Goal: Transaction & Acquisition: Book appointment/travel/reservation

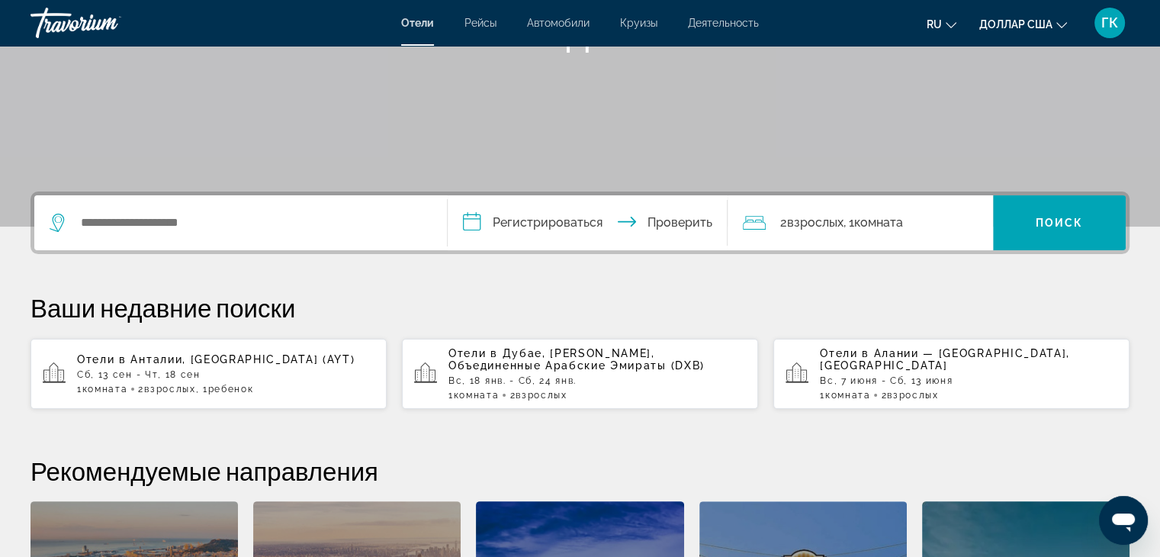
scroll to position [244, 0]
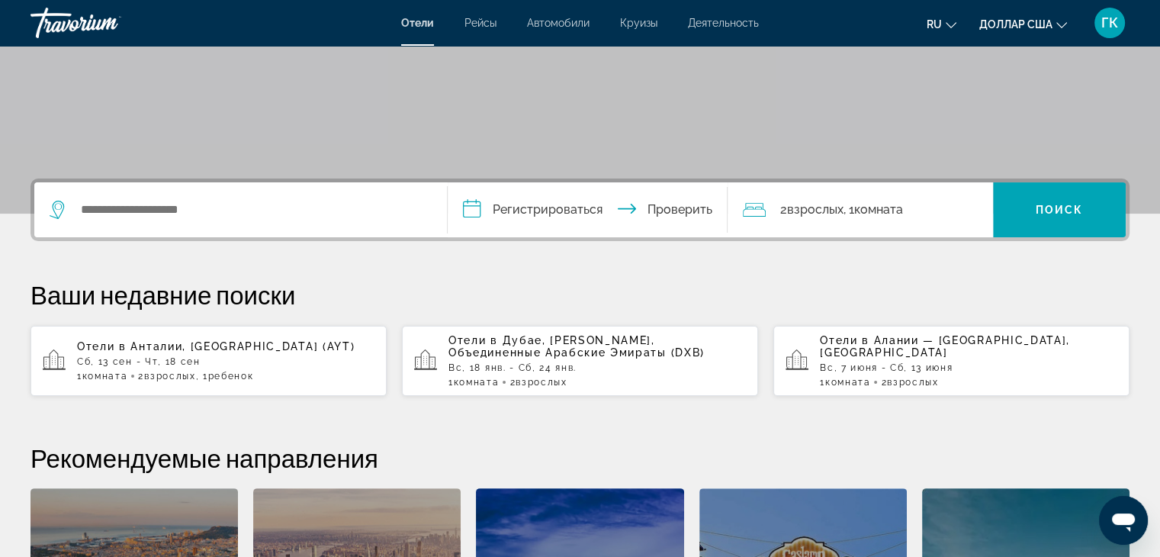
click at [265, 357] on p "Сб, 13 сен - Чт, 18 сен" at bounding box center [225, 361] width 297 height 11
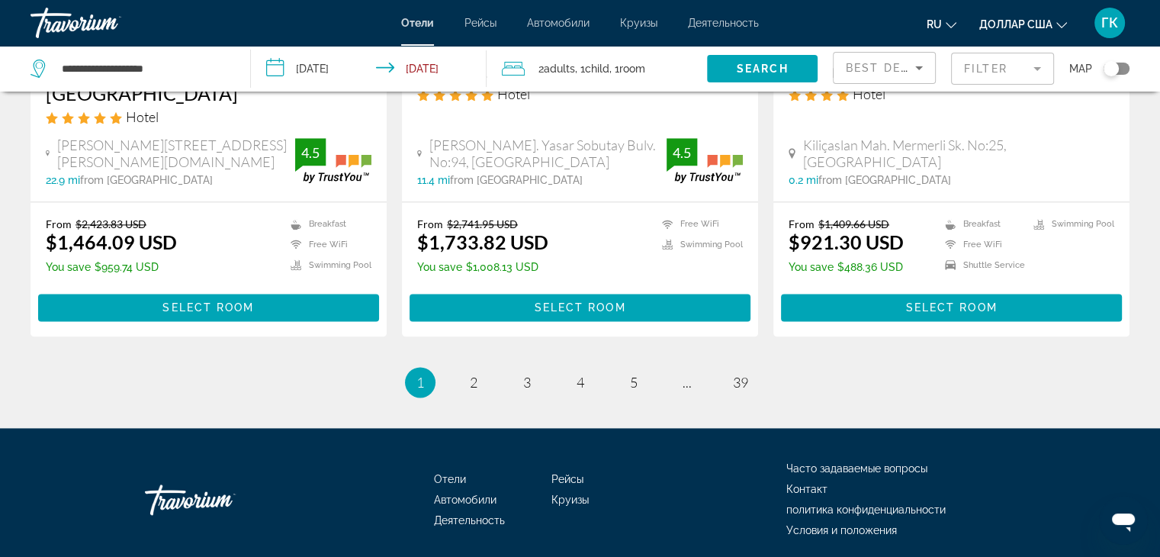
scroll to position [2057, 0]
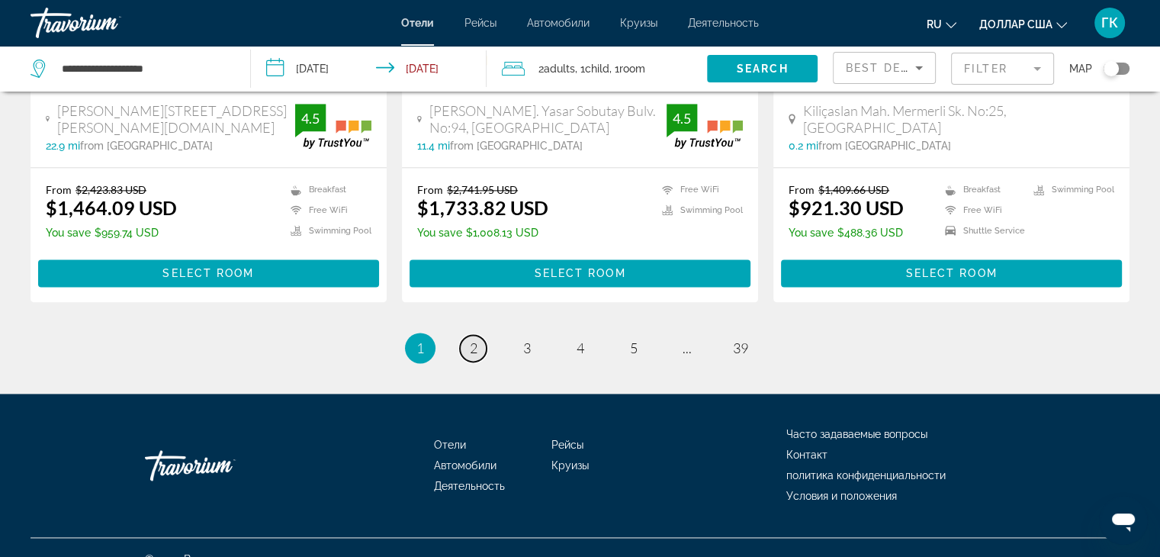
click at [475, 339] on span "2" at bounding box center [474, 347] width 8 height 17
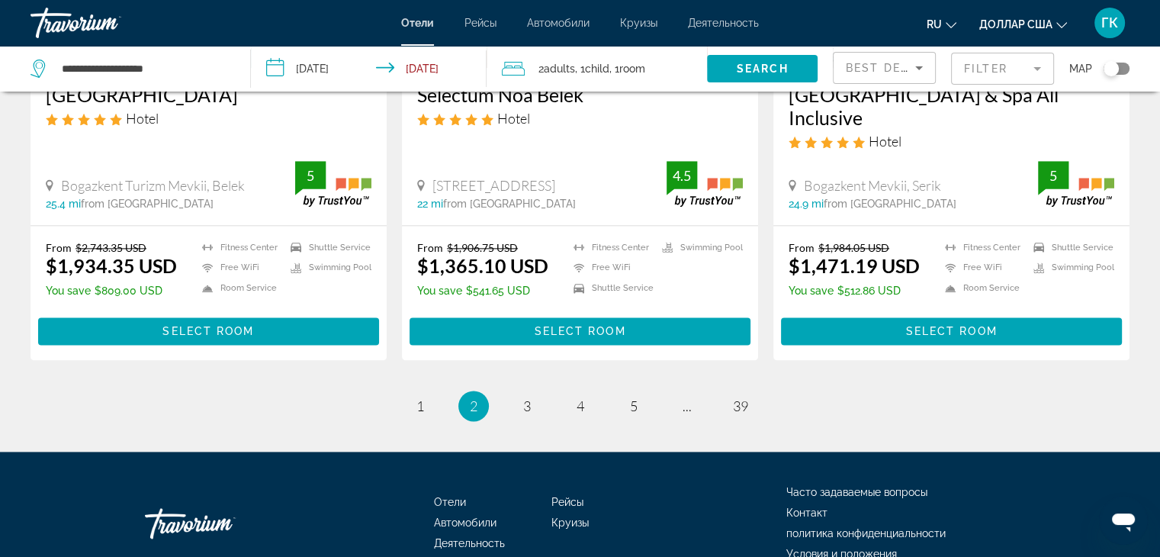
scroll to position [2080, 0]
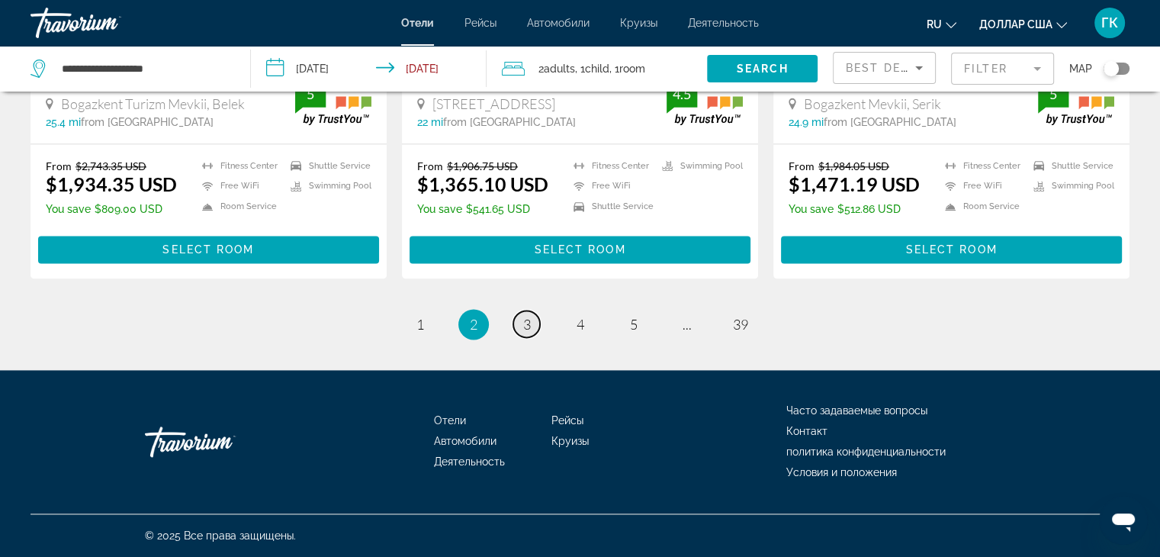
click at [531, 325] on link "page 3" at bounding box center [526, 323] width 27 height 27
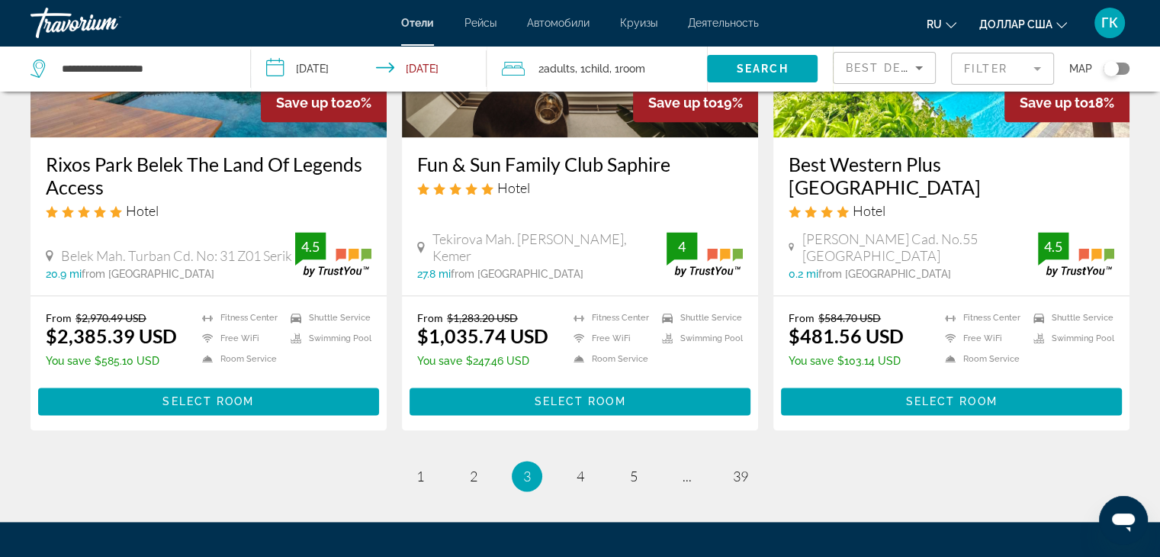
scroll to position [2002, 0]
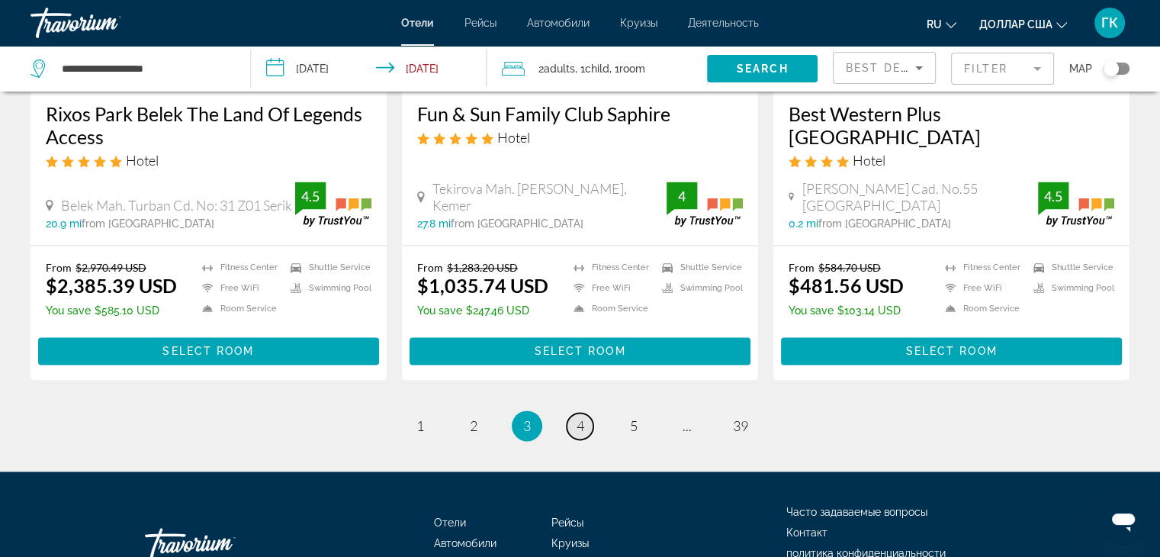
click at [580, 417] on span "4" at bounding box center [580, 425] width 8 height 17
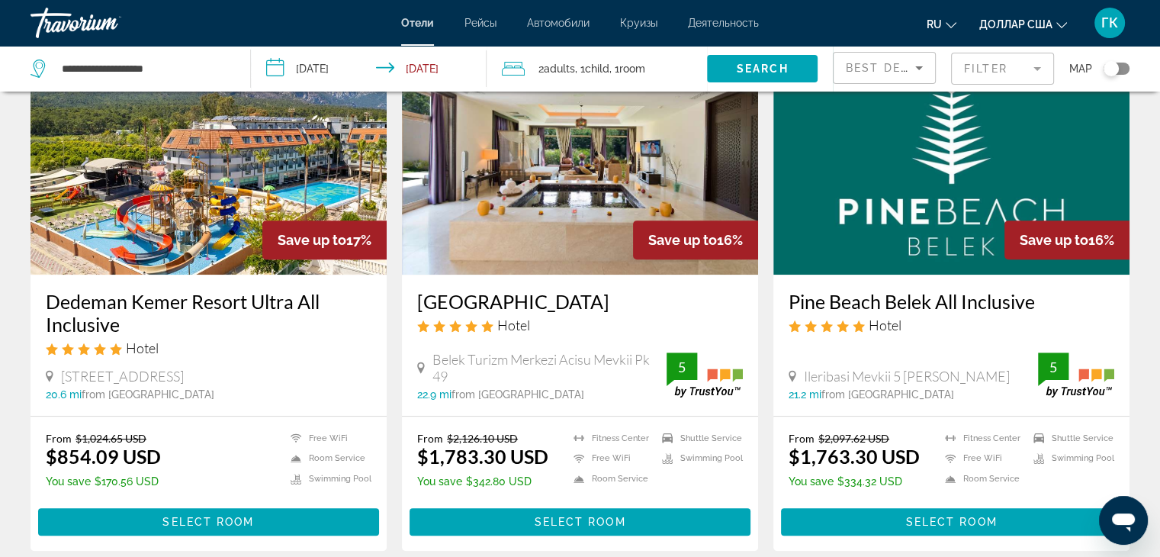
scroll to position [681, 0]
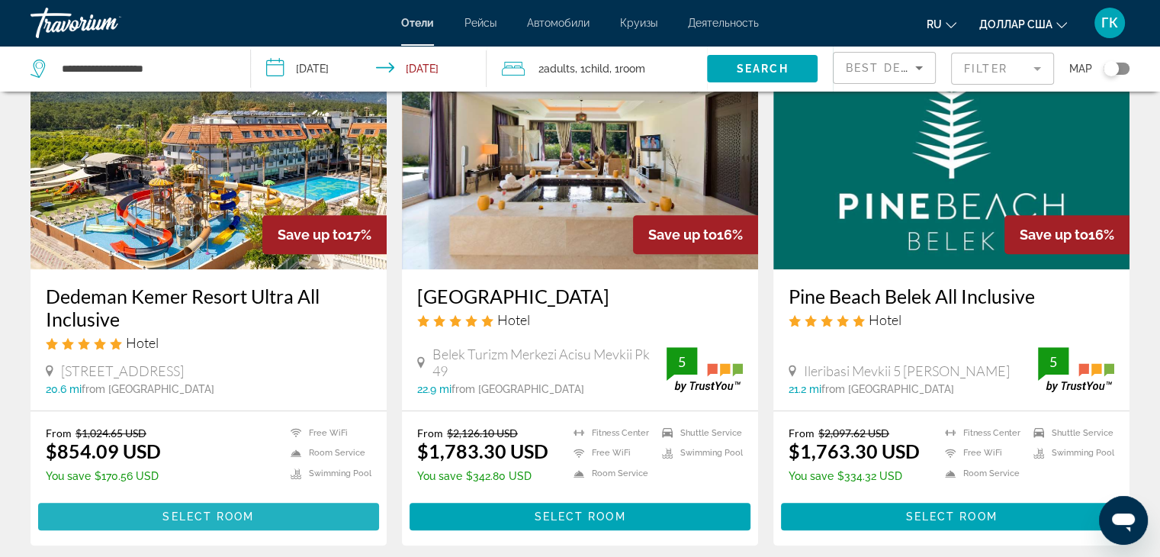
click at [274, 501] on span "Основное содержание" at bounding box center [208, 516] width 341 height 37
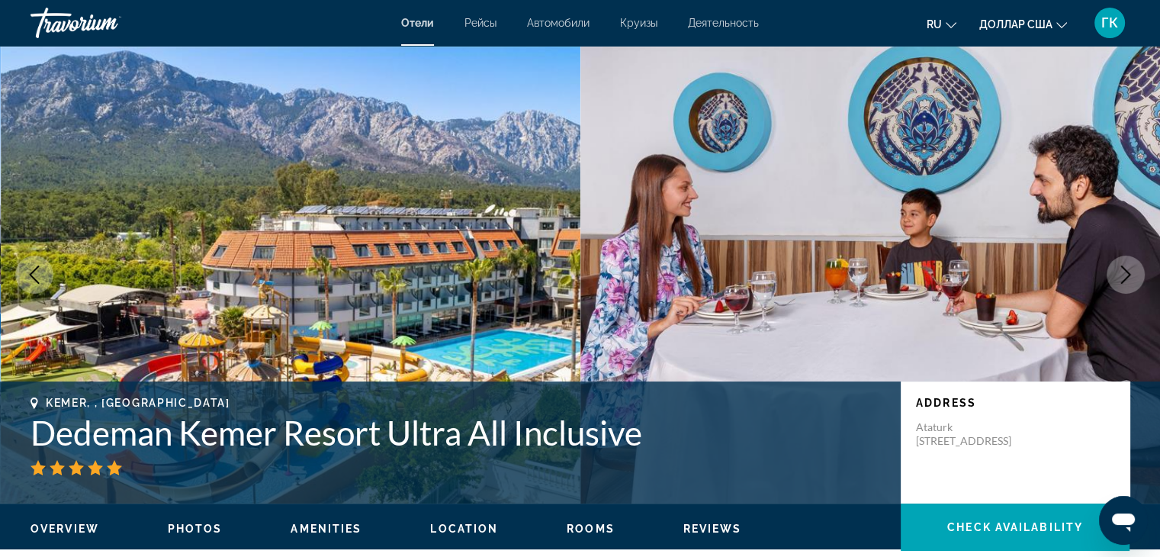
click at [1127, 279] on icon "Next image" at bounding box center [1125, 274] width 18 height 18
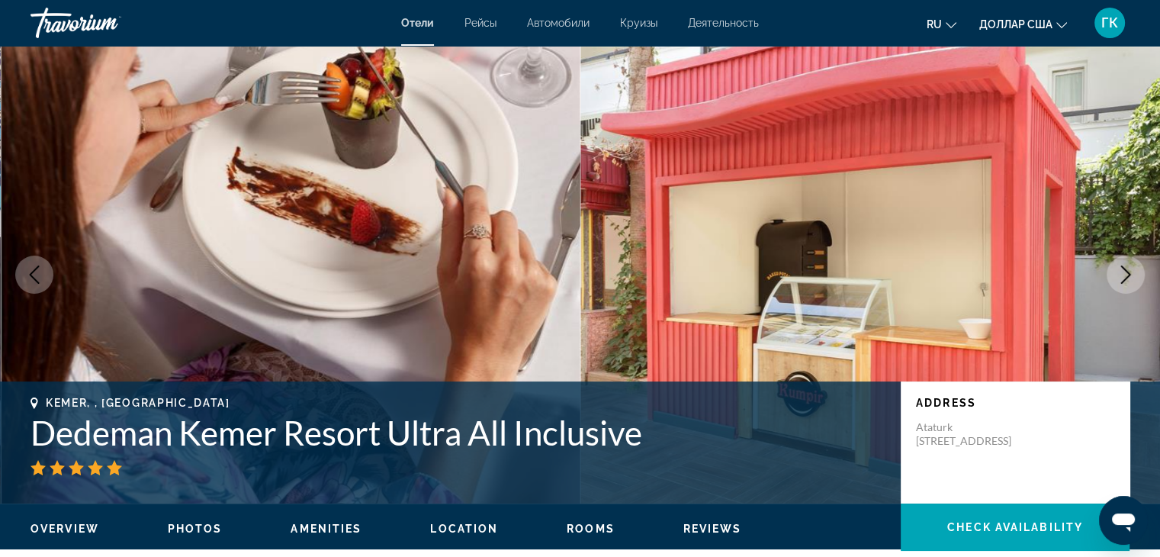
click at [1127, 279] on icon "Next image" at bounding box center [1125, 274] width 18 height 18
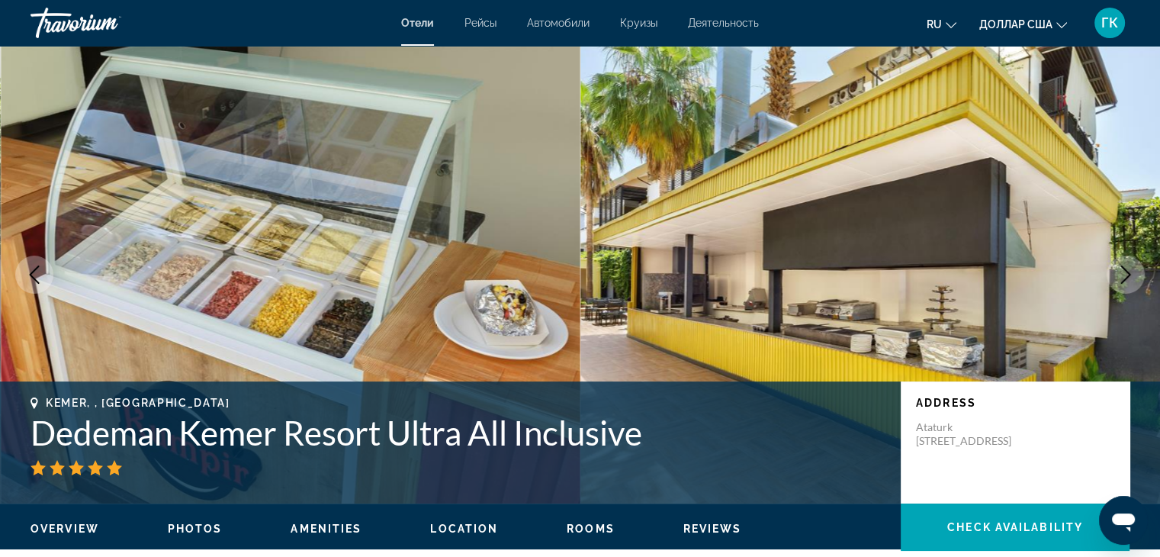
click at [1127, 279] on icon "Next image" at bounding box center [1125, 274] width 18 height 18
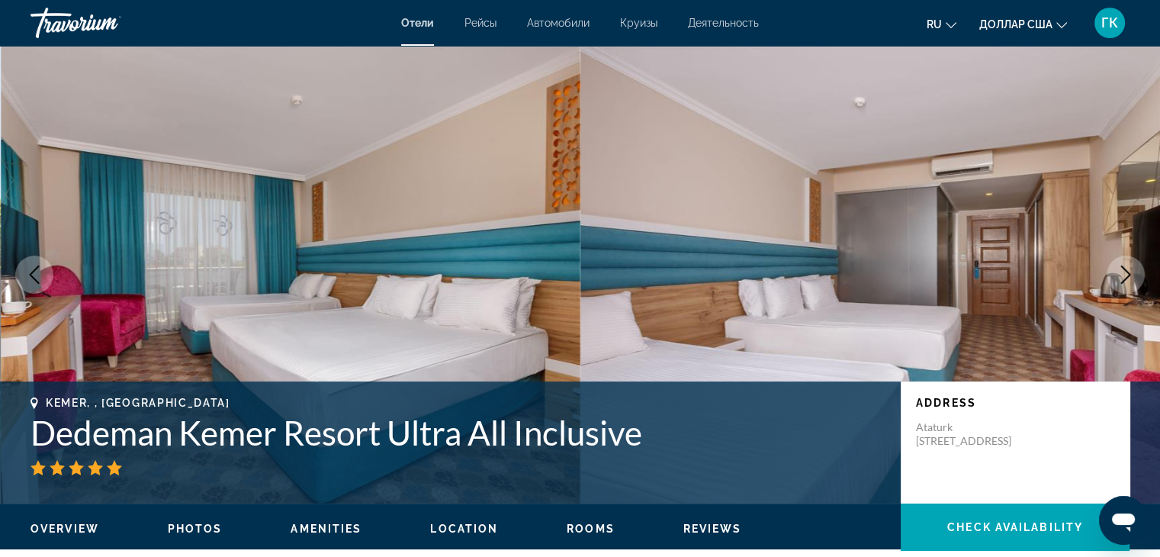
click at [1127, 279] on icon "Next image" at bounding box center [1125, 274] width 18 height 18
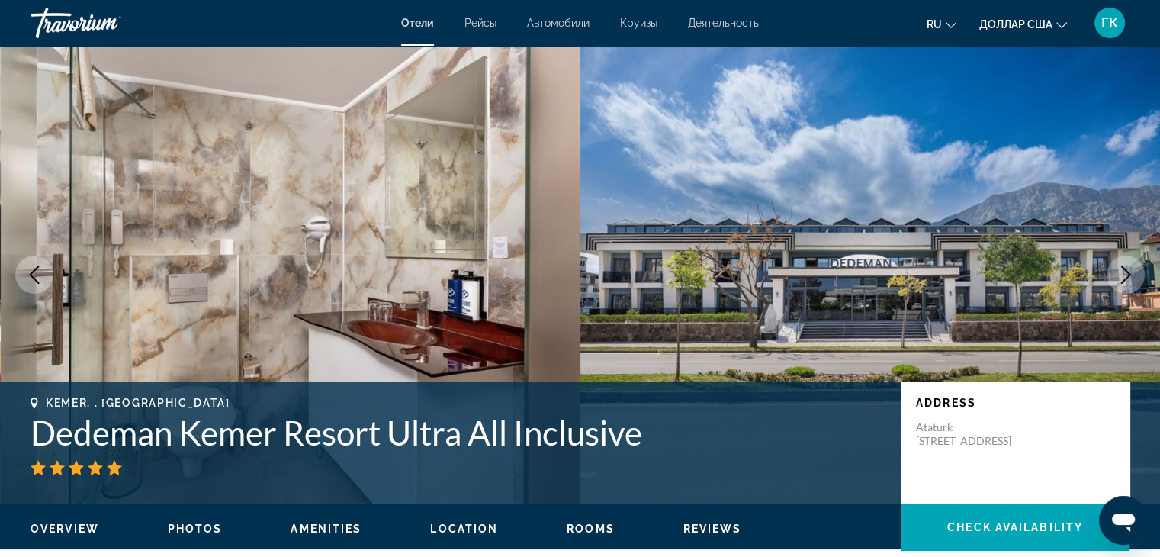
click at [1127, 279] on icon "Next image" at bounding box center [1125, 274] width 18 height 18
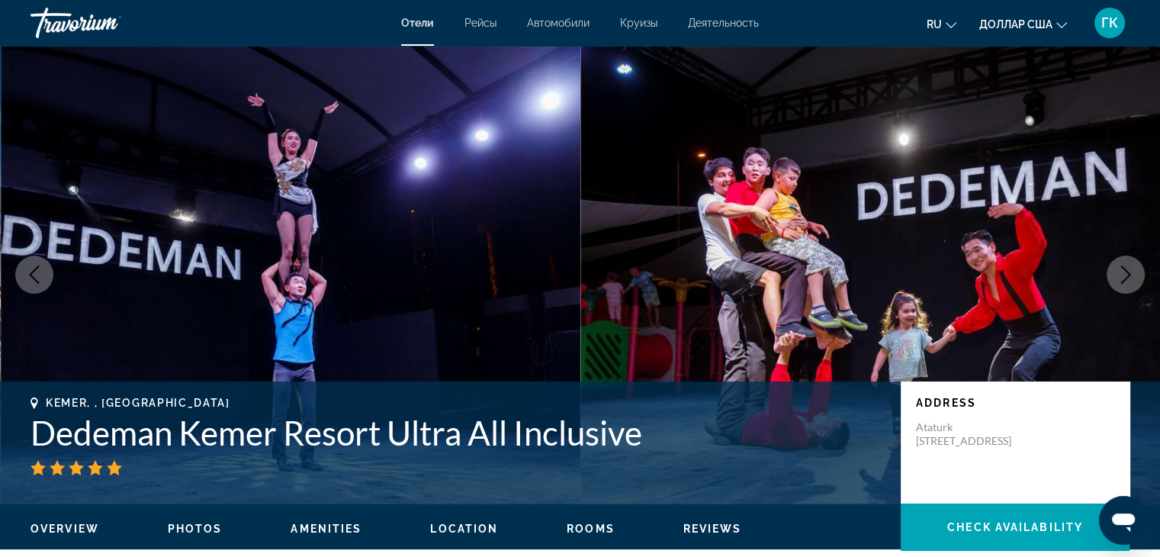
click at [1127, 279] on icon "Next image" at bounding box center [1125, 274] width 18 height 18
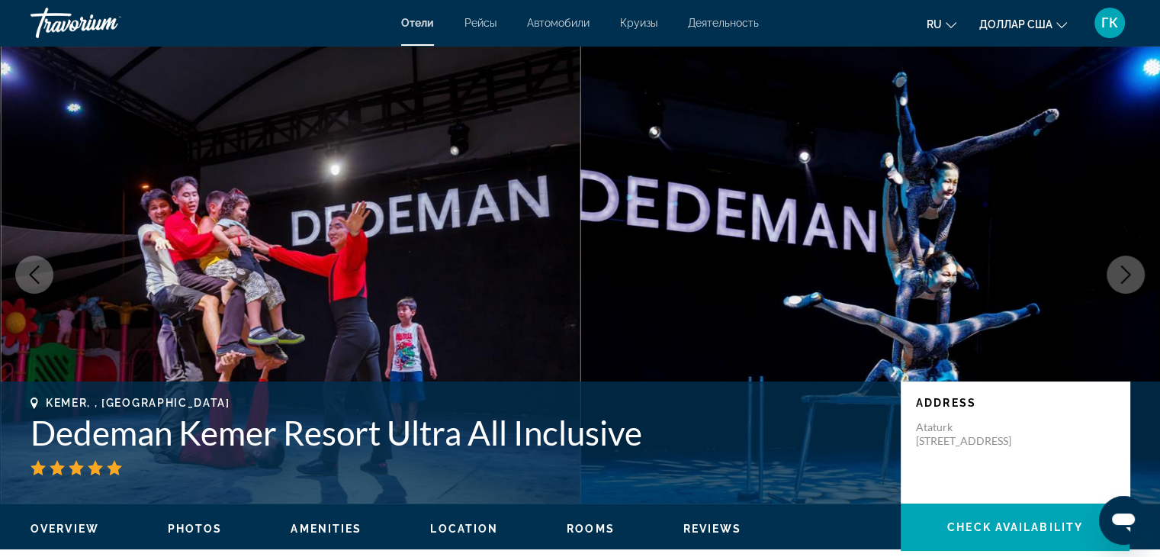
click at [1127, 279] on icon "Next image" at bounding box center [1125, 274] width 18 height 18
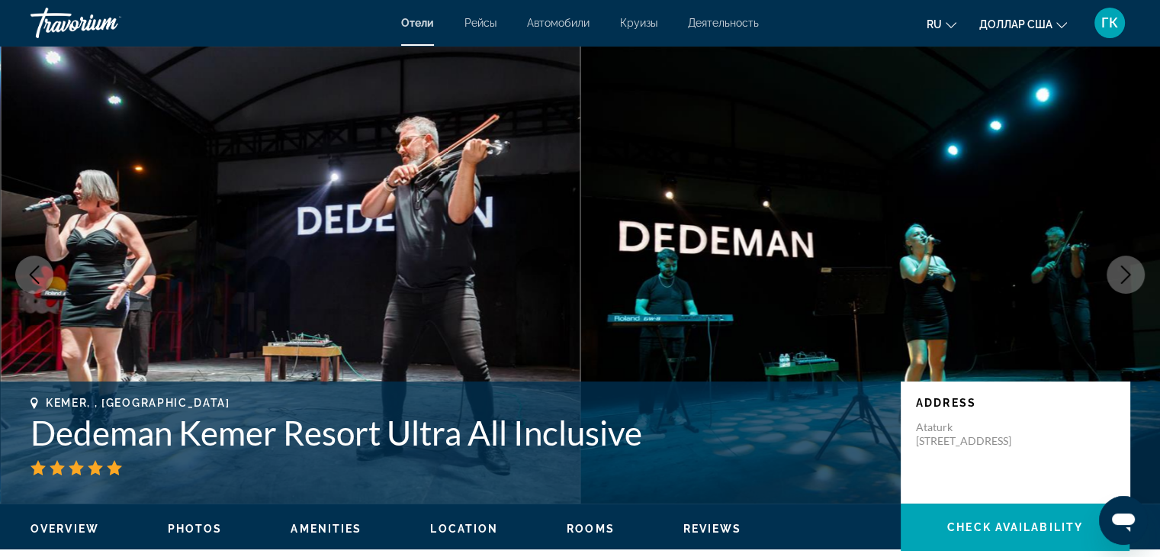
click at [1127, 279] on icon "Next image" at bounding box center [1125, 274] width 18 height 18
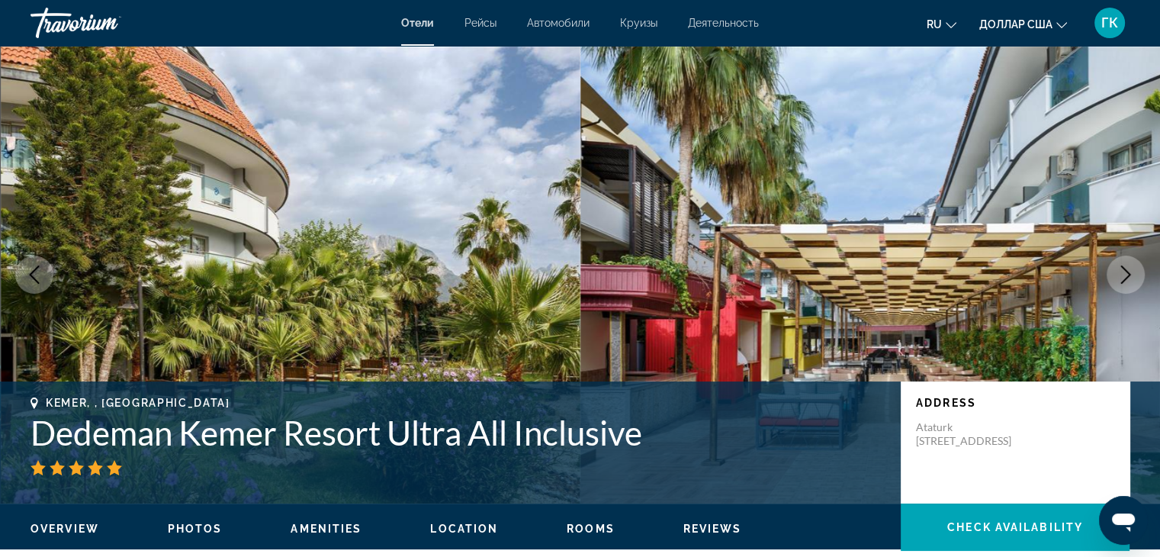
click at [1127, 279] on icon "Next image" at bounding box center [1125, 274] width 18 height 18
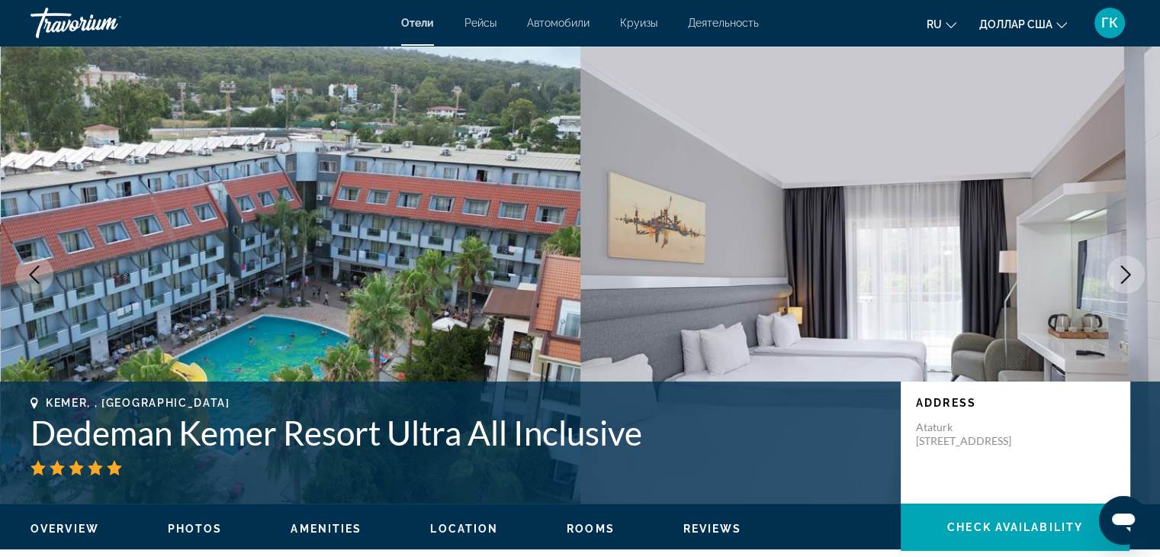
click at [1127, 279] on icon "Next image" at bounding box center [1125, 274] width 18 height 18
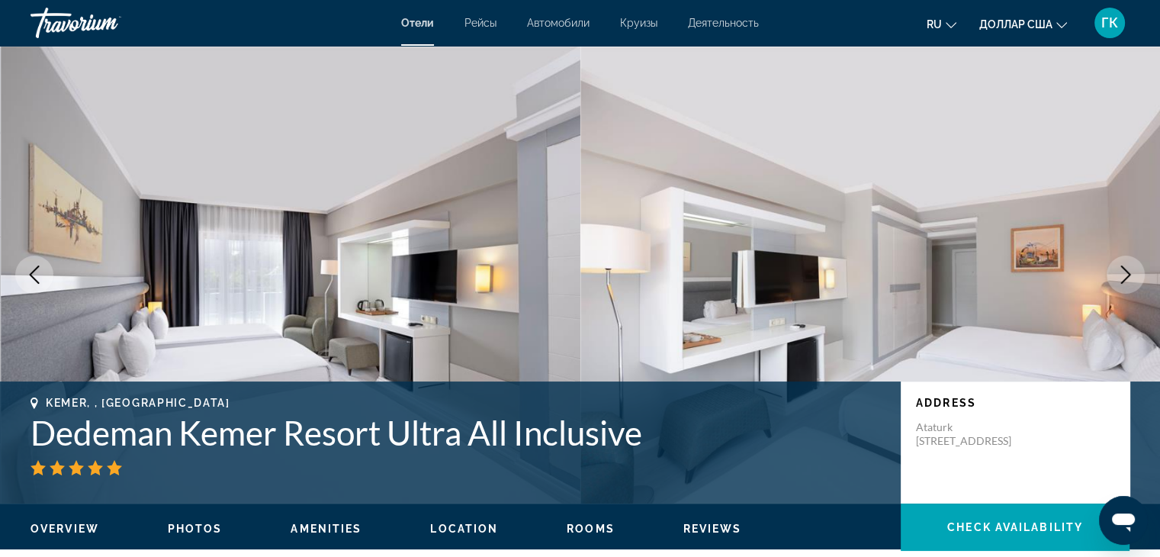
click at [1127, 279] on icon "Next image" at bounding box center [1125, 274] width 18 height 18
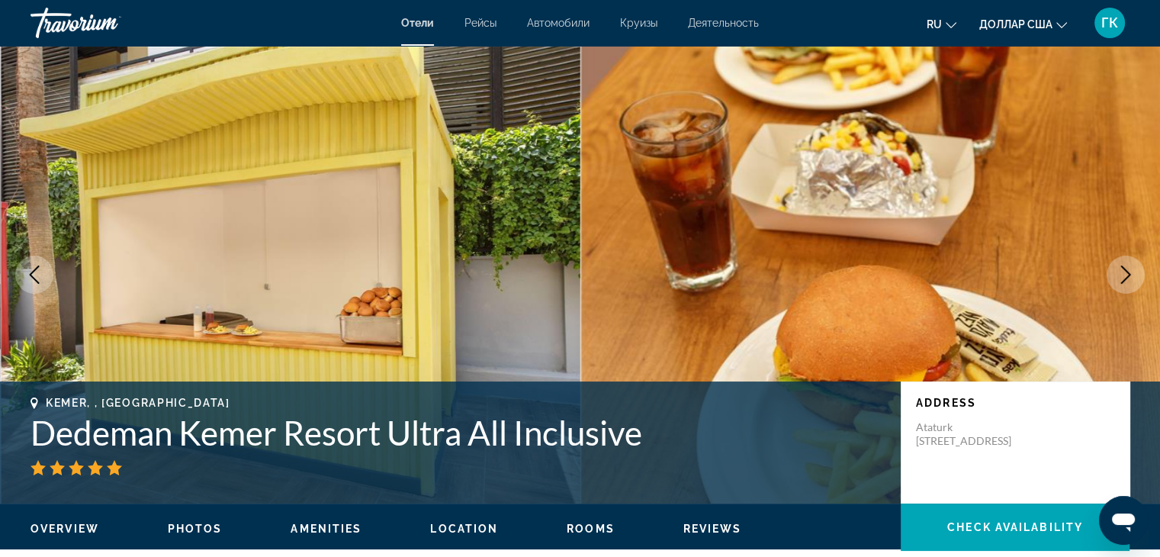
click at [1127, 279] on icon "Next image" at bounding box center [1125, 274] width 18 height 18
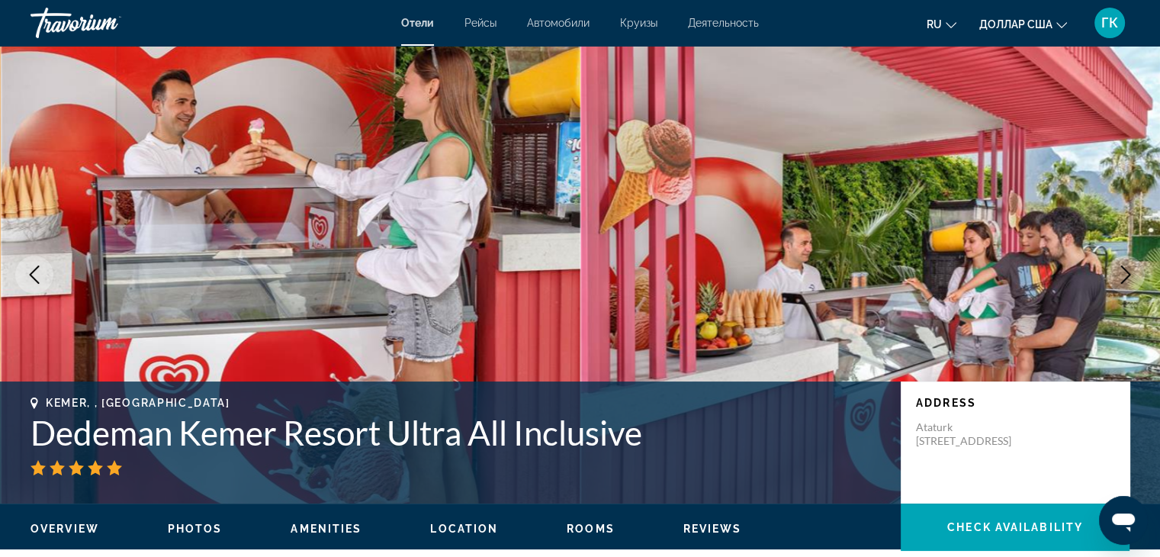
click at [1127, 279] on icon "Next image" at bounding box center [1125, 274] width 18 height 18
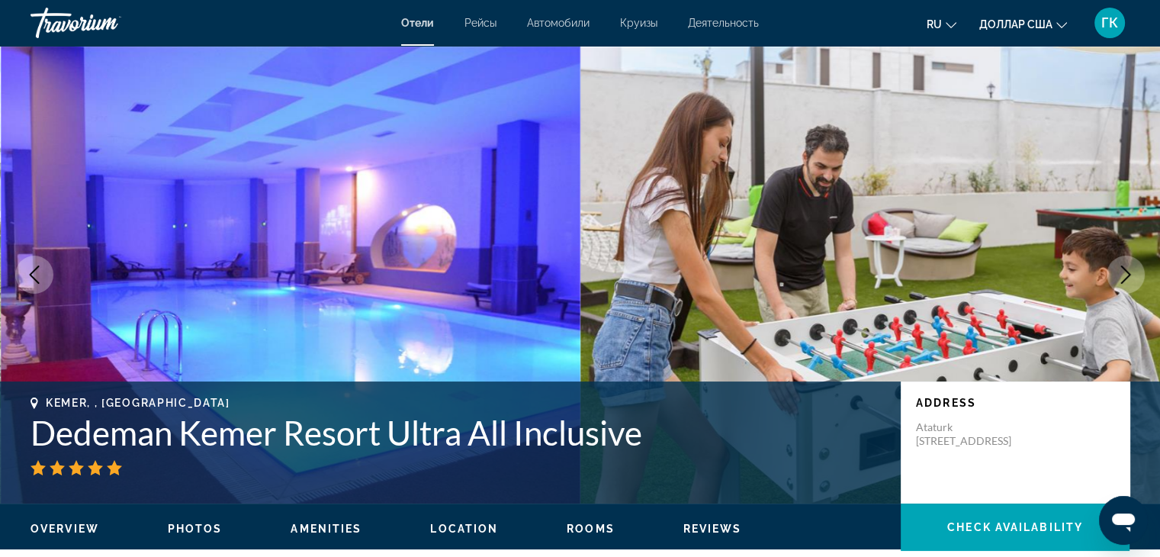
click at [1127, 279] on icon "Next image" at bounding box center [1125, 274] width 18 height 18
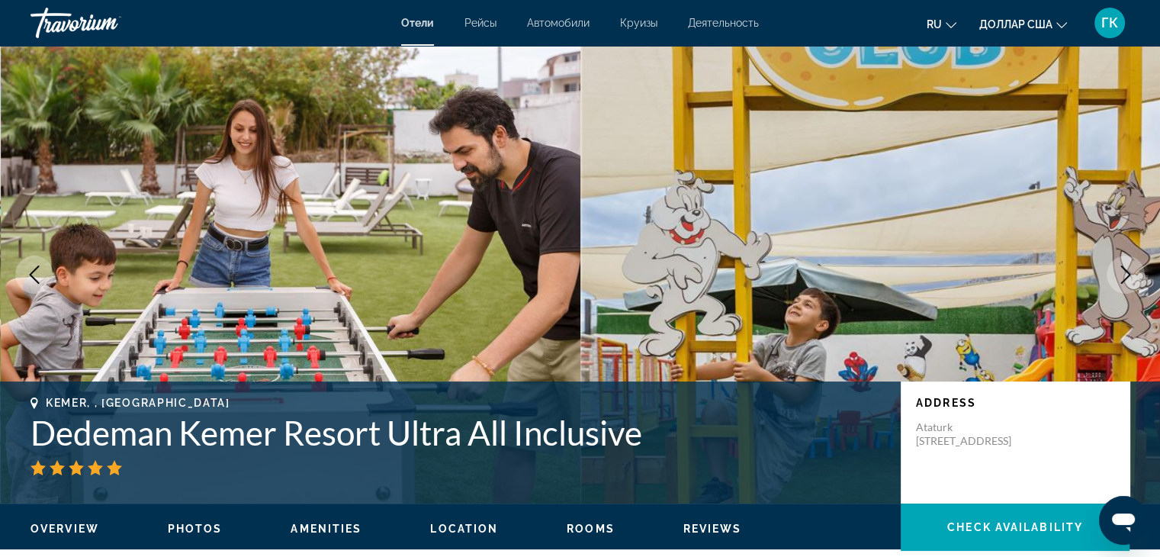
click at [1127, 279] on icon "Next image" at bounding box center [1125, 274] width 18 height 18
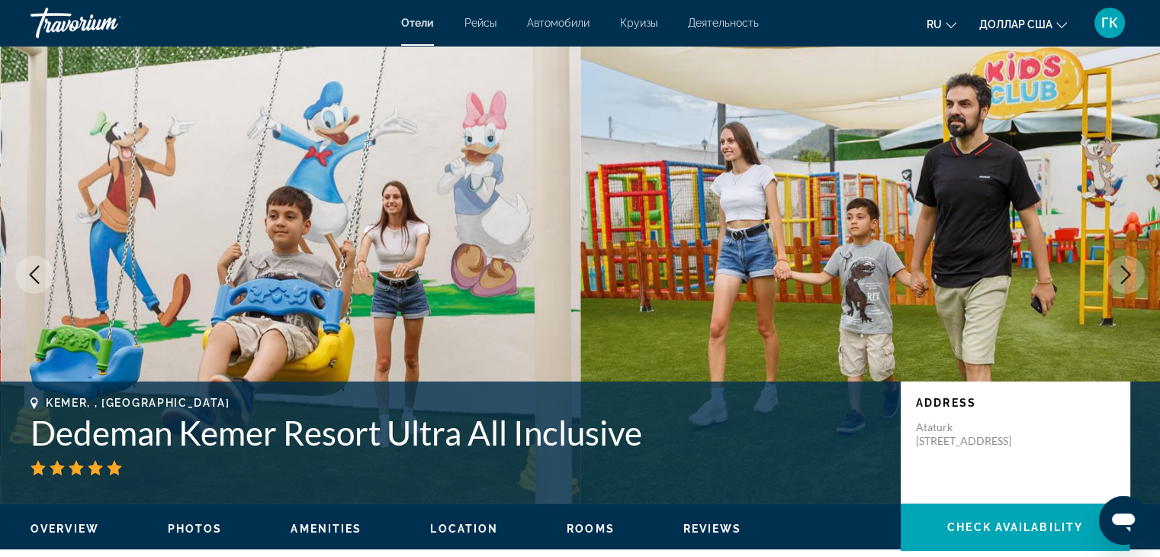
click at [1127, 279] on icon "Next image" at bounding box center [1125, 274] width 18 height 18
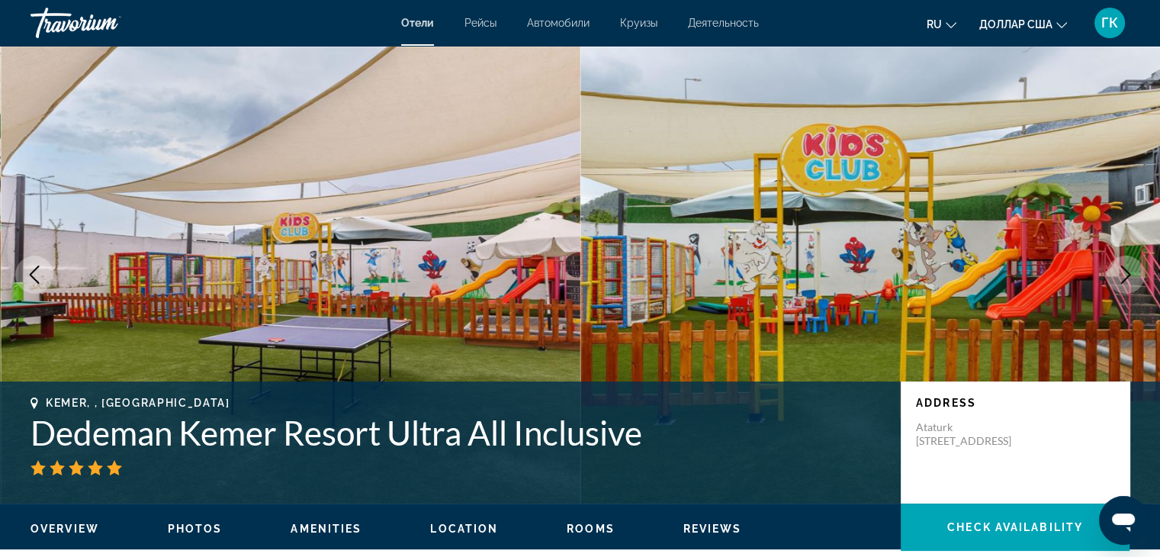
click at [1127, 279] on icon "Next image" at bounding box center [1125, 274] width 18 height 18
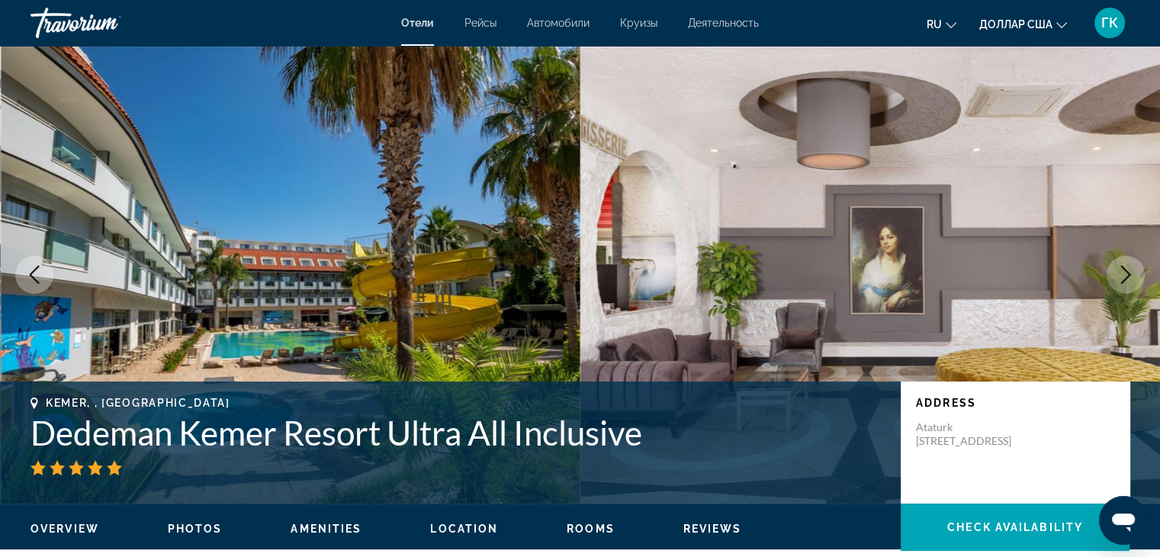
click at [1127, 279] on icon "Next image" at bounding box center [1125, 274] width 18 height 18
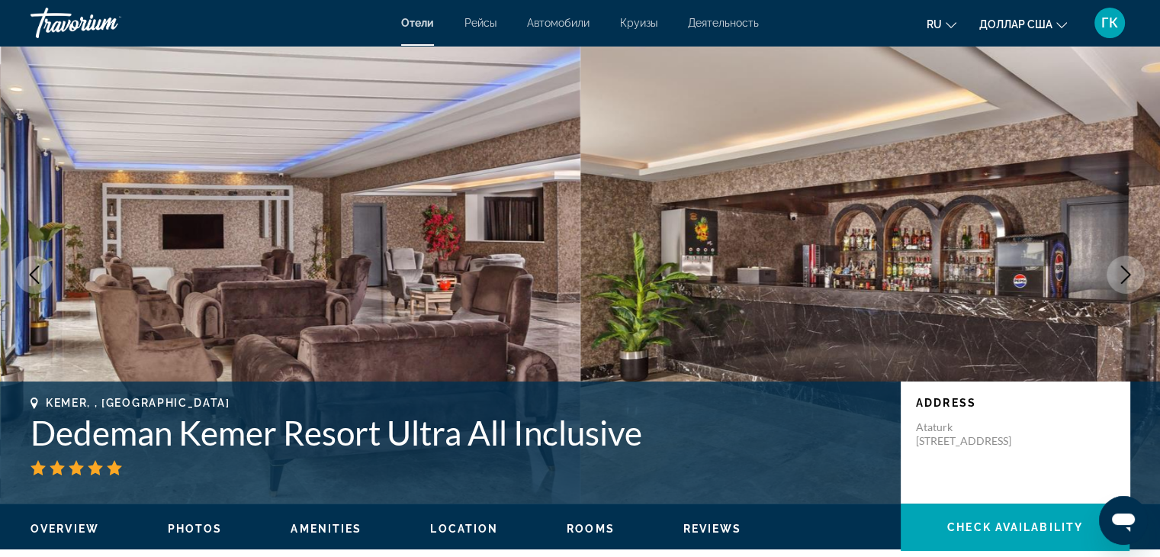
click at [1127, 279] on icon "Next image" at bounding box center [1125, 274] width 18 height 18
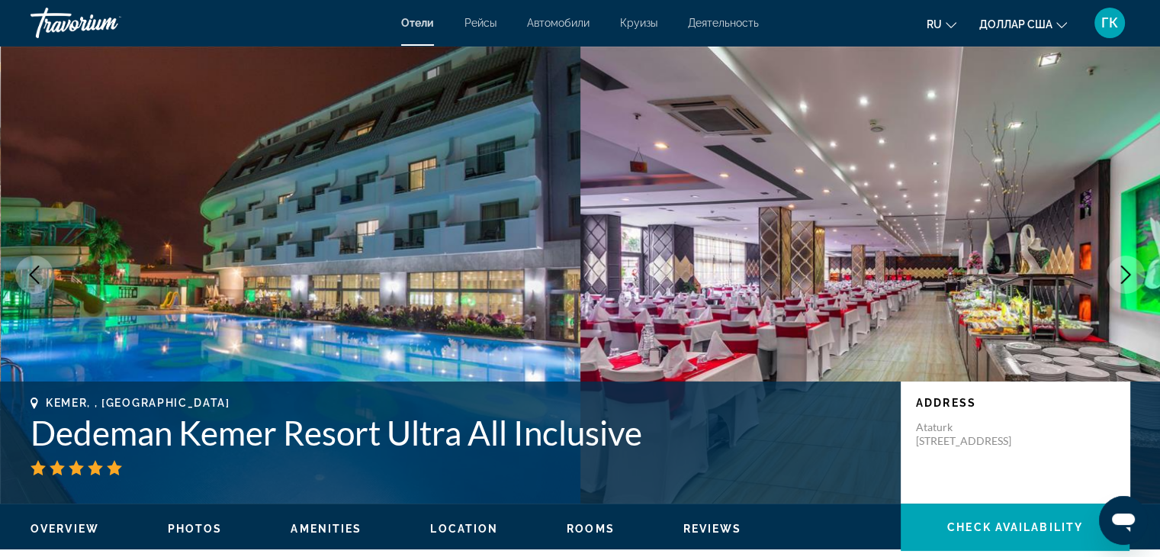
click at [1127, 279] on icon "Next image" at bounding box center [1125, 274] width 18 height 18
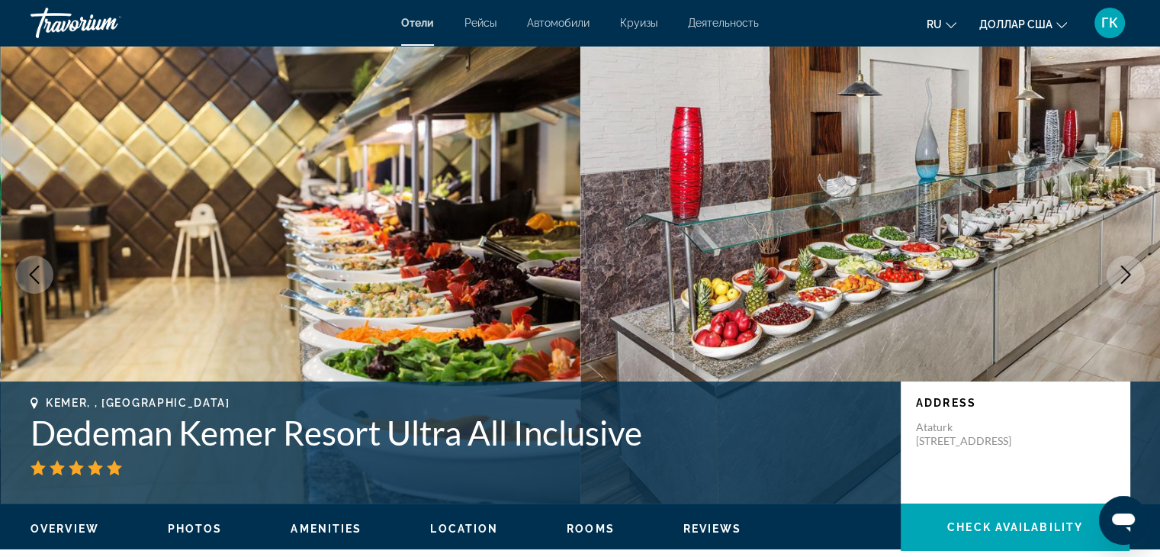
click at [1127, 279] on icon "Next image" at bounding box center [1125, 274] width 18 height 18
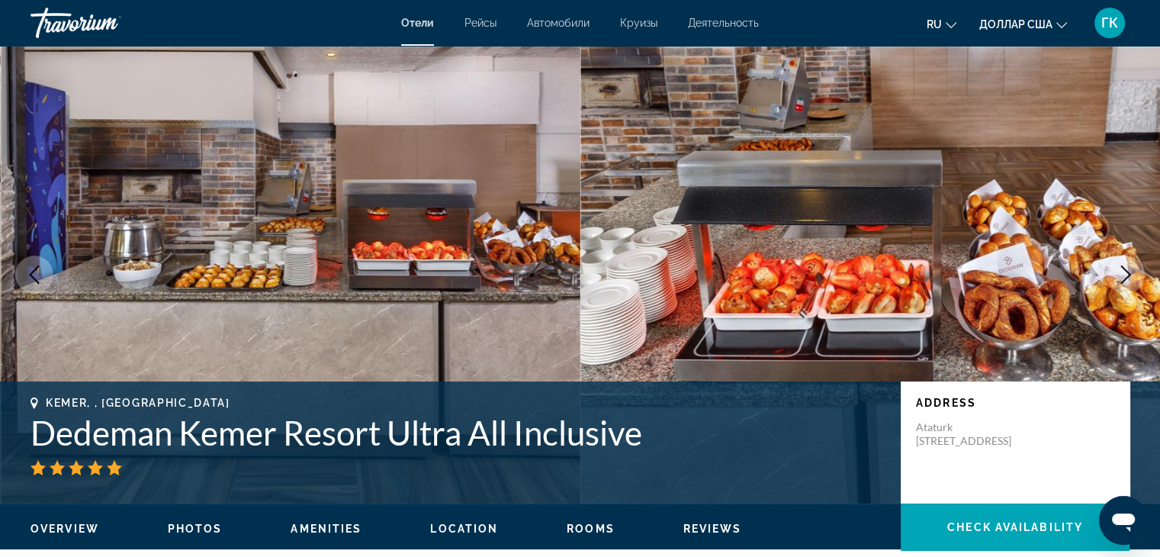
click at [1127, 279] on icon "Next image" at bounding box center [1125, 274] width 18 height 18
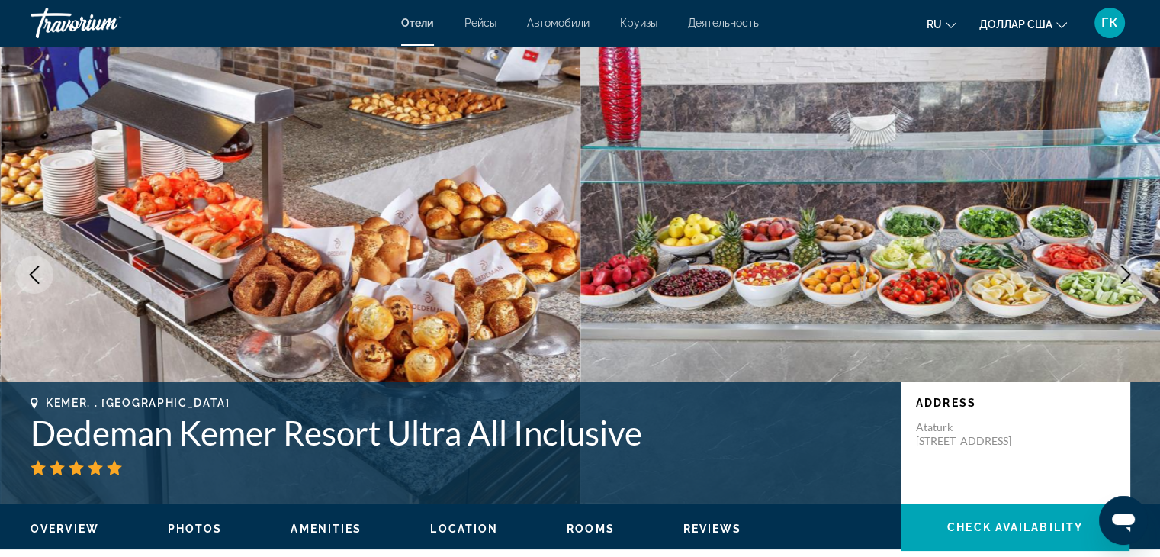
click at [1127, 279] on icon "Next image" at bounding box center [1125, 274] width 18 height 18
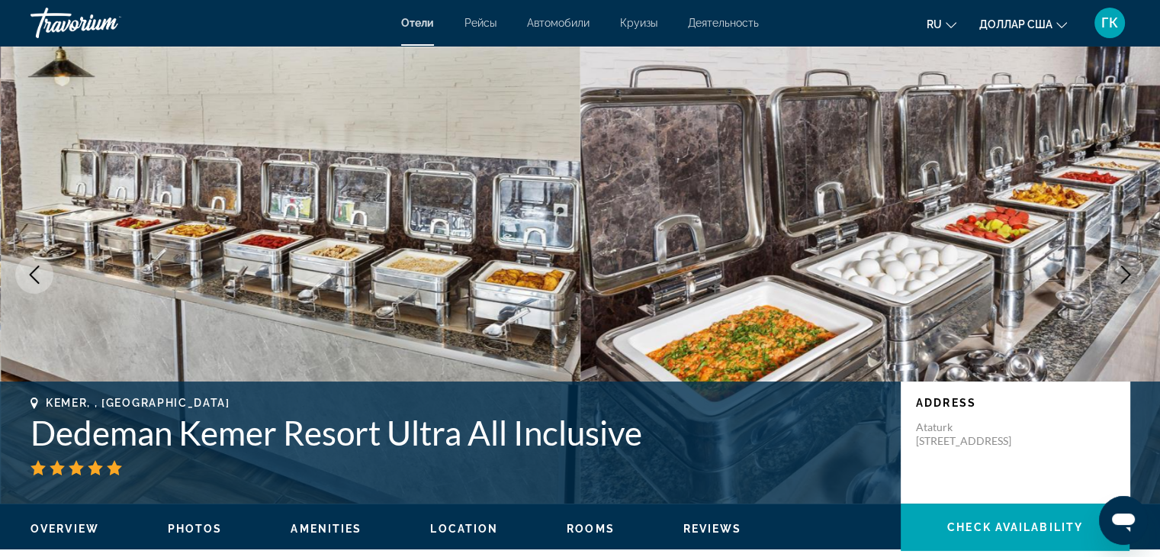
click at [1127, 279] on icon "Next image" at bounding box center [1125, 274] width 18 height 18
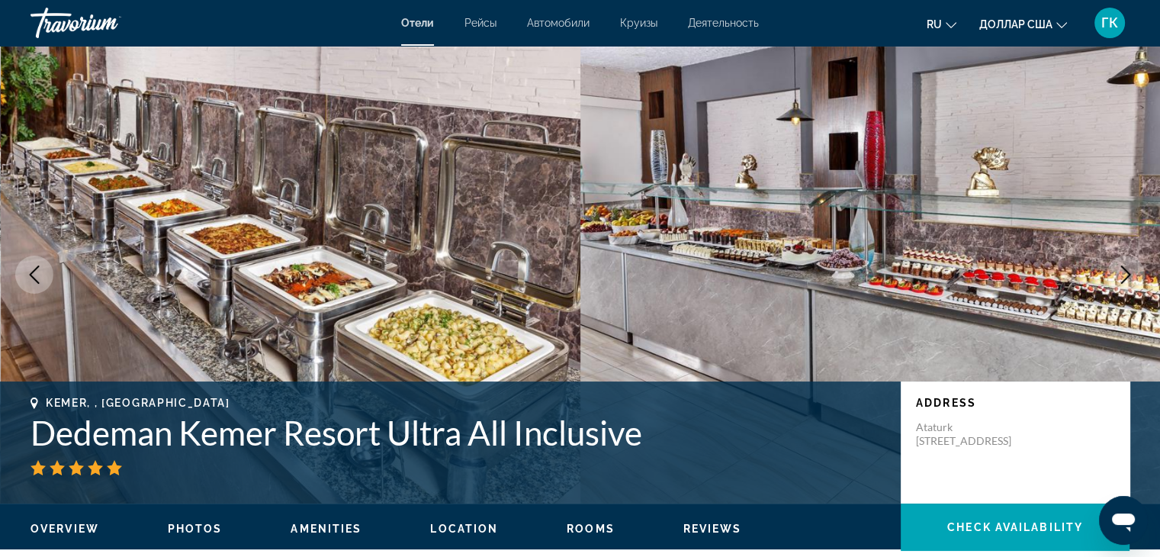
click at [1127, 279] on icon "Next image" at bounding box center [1125, 274] width 18 height 18
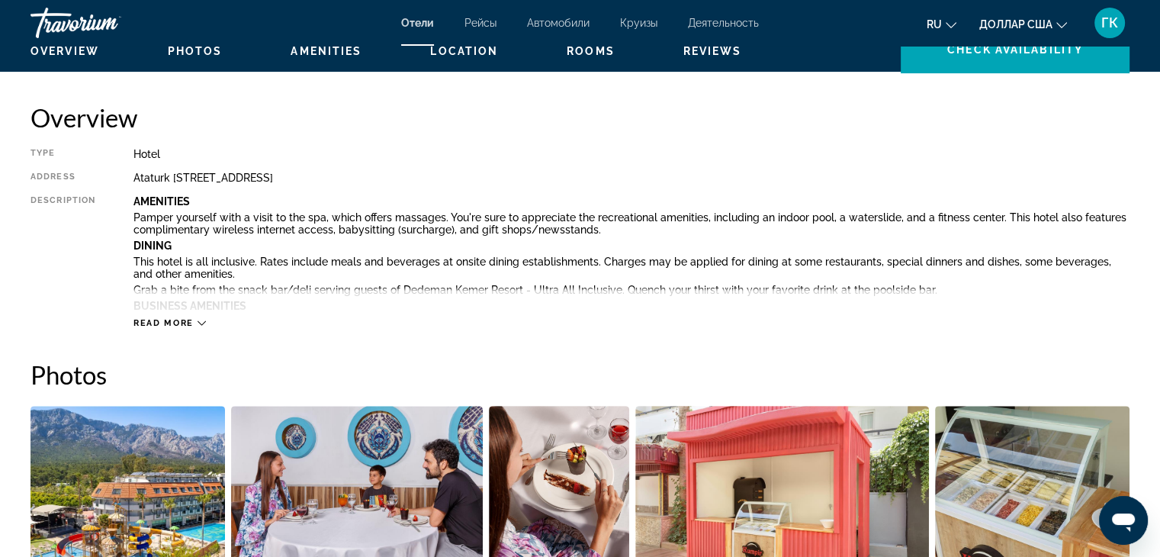
scroll to position [508, 0]
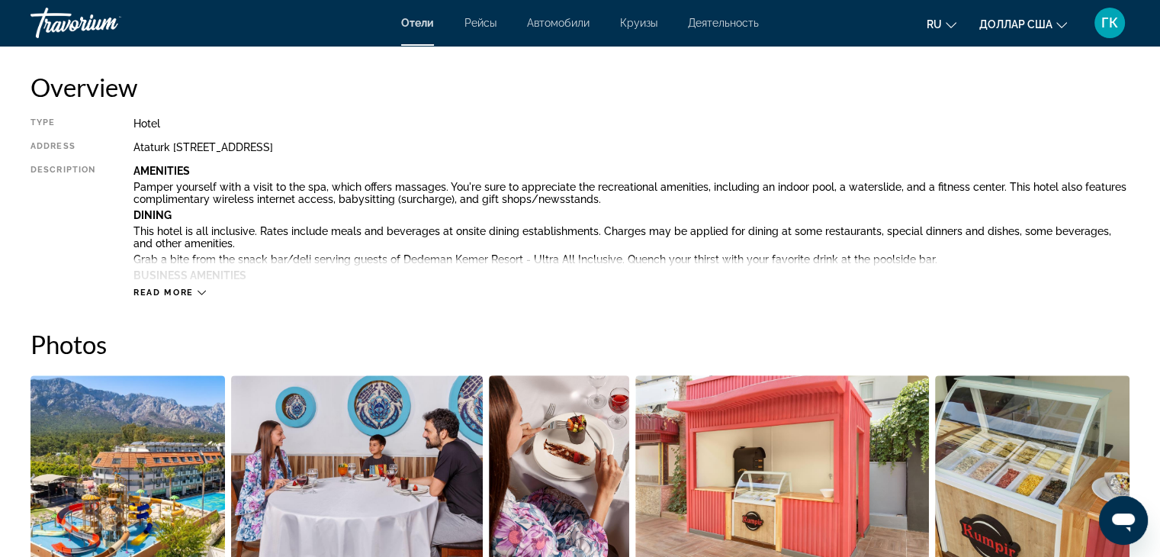
click at [202, 289] on icon "Основное содержание" at bounding box center [201, 292] width 8 height 8
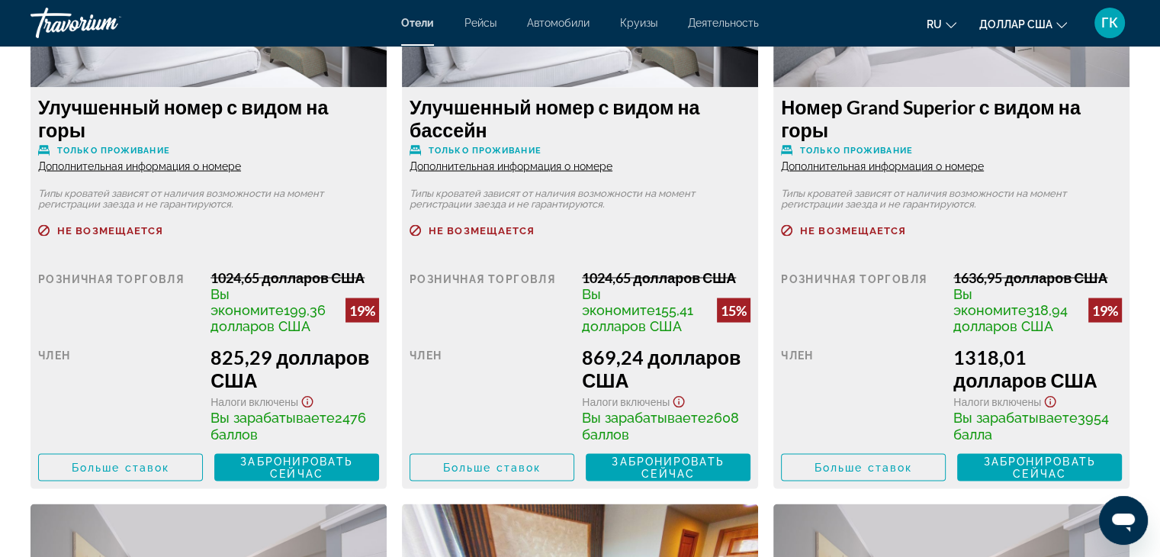
scroll to position [2988, 0]
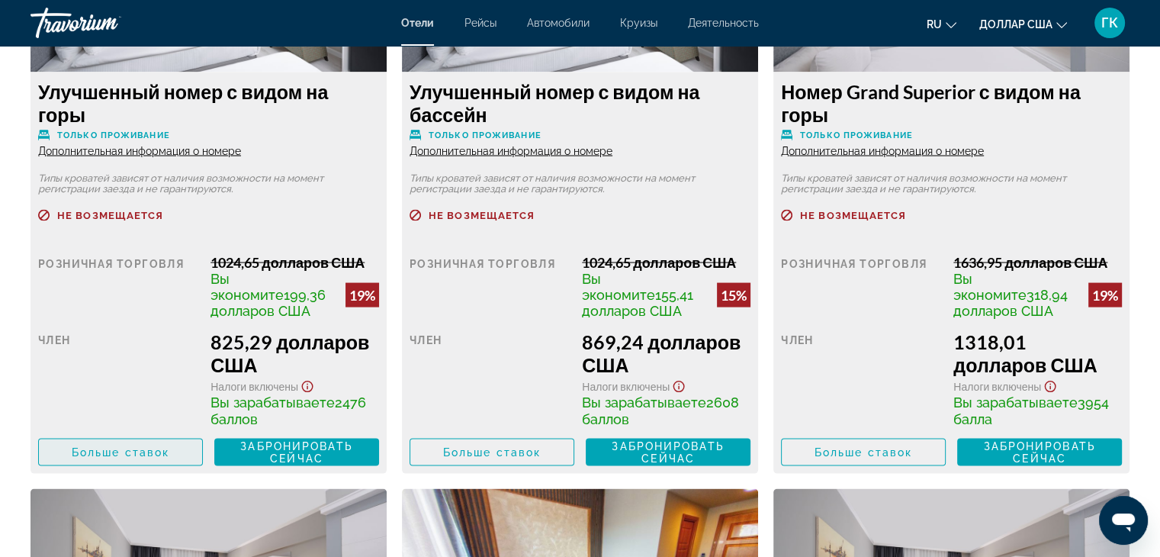
click at [125, 450] on font "Больше ставок" at bounding box center [121, 452] width 98 height 12
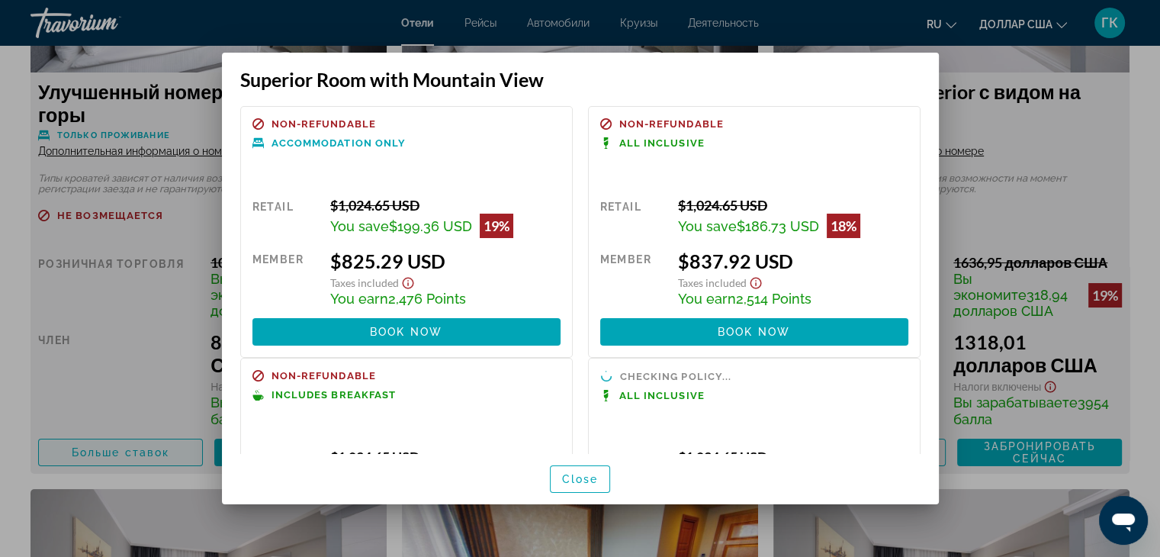
scroll to position [0, 0]
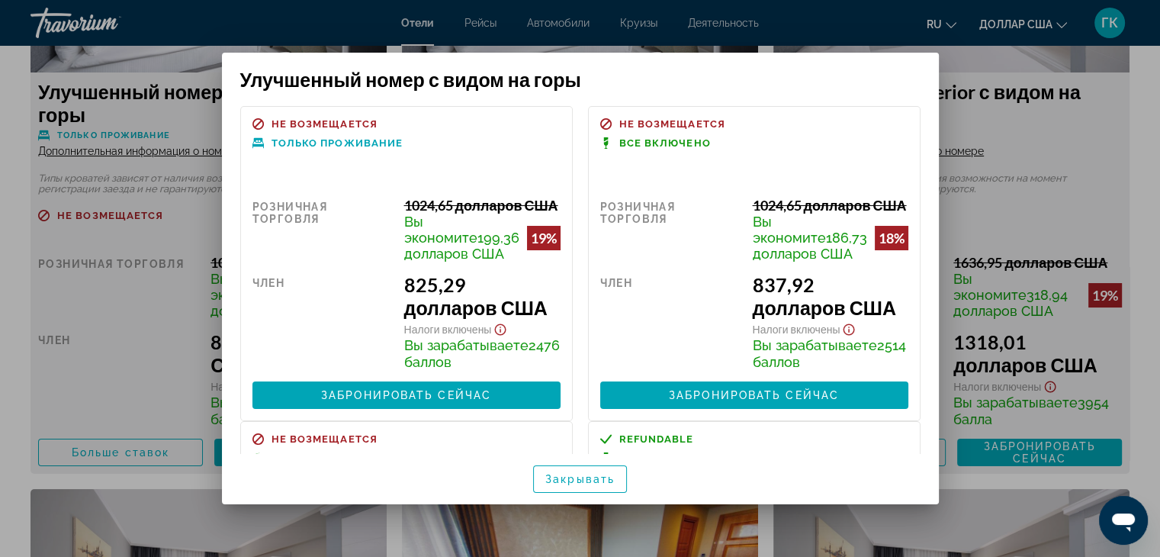
click at [941, 444] on div "Улучшенный номер с видом на горы Не возмещается Только проживание Розничная тор…" at bounding box center [580, 278] width 732 height 451
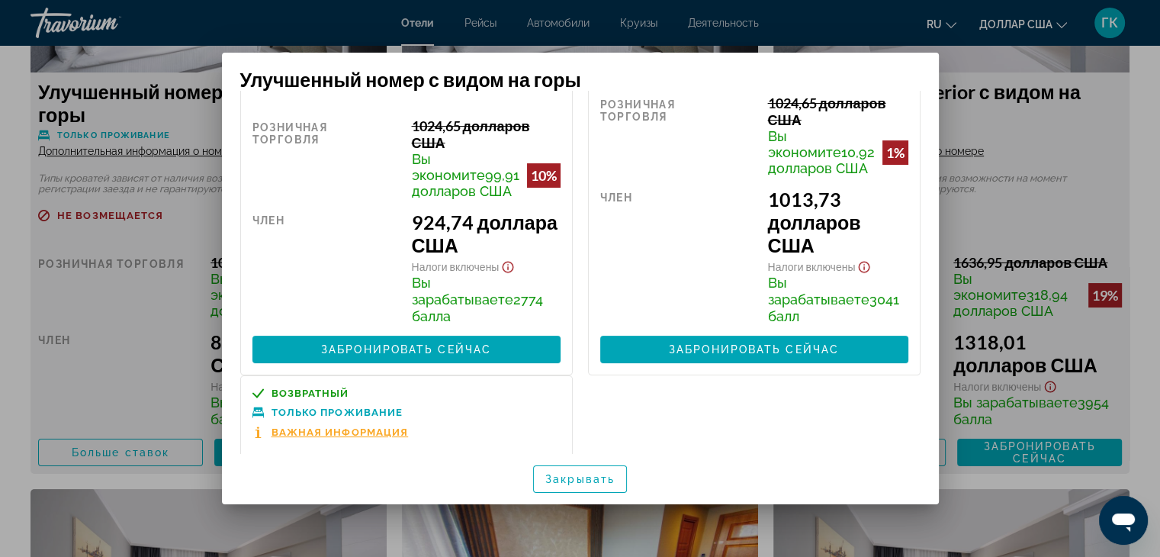
scroll to position [416, 0]
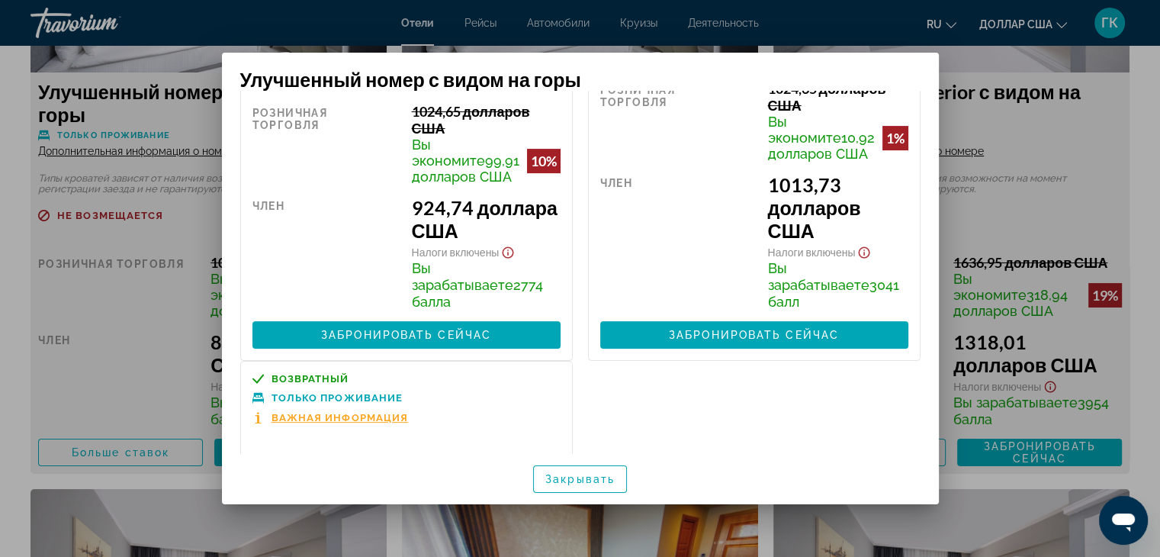
click at [1082, 178] on div at bounding box center [580, 278] width 1160 height 557
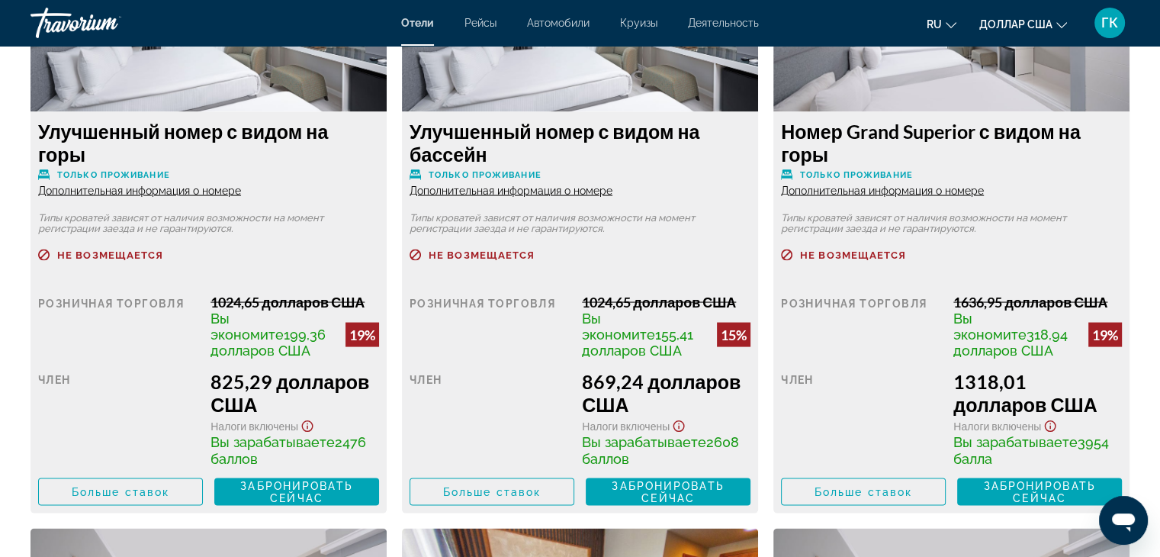
scroll to position [2948, 0]
